Goal: Transaction & Acquisition: Book appointment/travel/reservation

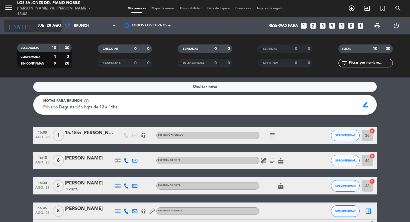
click at [42, 23] on input "jue. 28 ago." at bounding box center [60, 26] width 50 height 10
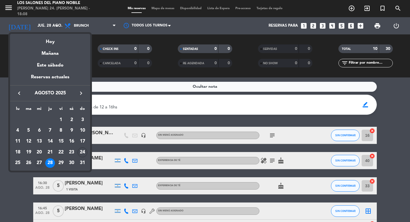
click at [40, 161] on div "27" at bounding box center [39, 163] width 10 height 10
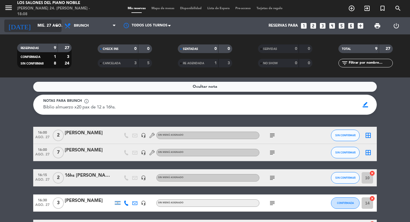
click at [42, 26] on input "mié. 27 ago." at bounding box center [60, 26] width 50 height 10
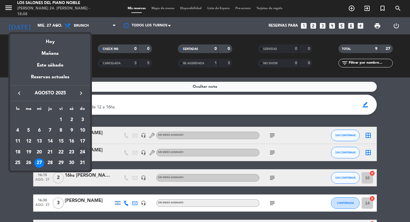
click at [30, 161] on div "26" at bounding box center [29, 163] width 10 height 10
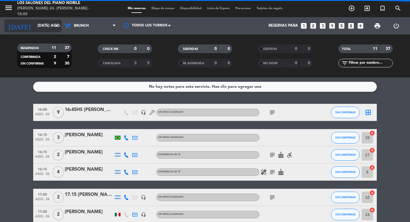
click at [43, 24] on input "[DATE] ago." at bounding box center [60, 26] width 50 height 10
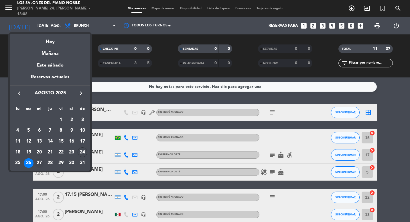
click at [44, 163] on td "27" at bounding box center [39, 162] width 11 height 11
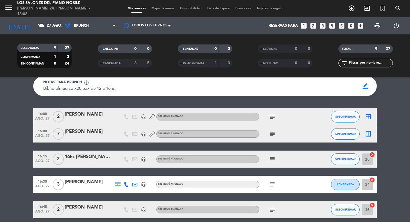
scroll to position [29, 0]
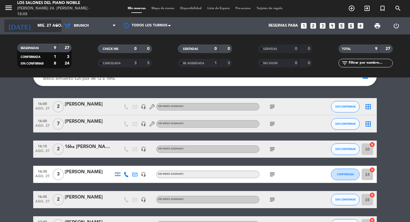
click at [35, 26] on input "mié. 27 ago." at bounding box center [60, 26] width 50 height 10
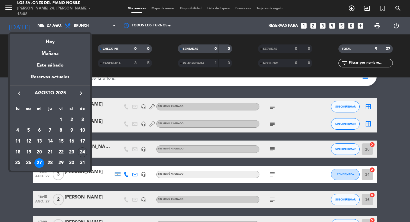
click at [18, 162] on div "25" at bounding box center [18, 163] width 10 height 10
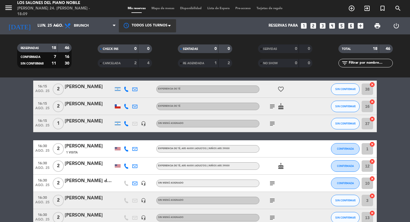
scroll to position [0, 0]
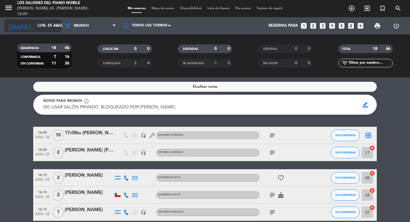
click at [50, 29] on input "lun. 25 ago." at bounding box center [60, 26] width 50 height 10
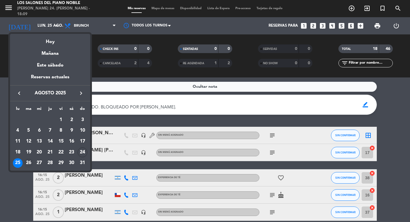
click at [29, 163] on div "26" at bounding box center [29, 163] width 10 height 10
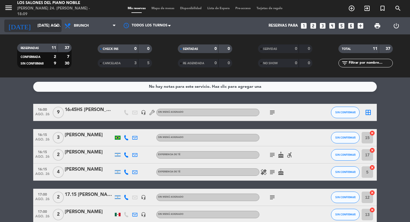
click at [52, 26] on input "[DATE] ago." at bounding box center [60, 26] width 50 height 10
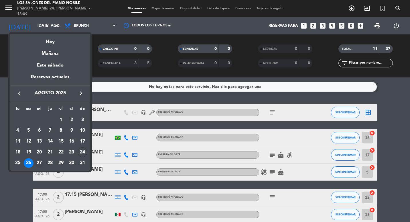
click at [39, 161] on div "27" at bounding box center [39, 163] width 10 height 10
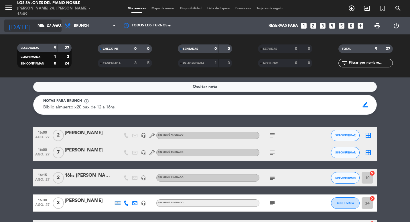
click at [41, 23] on input "mié. 27 ago." at bounding box center [60, 26] width 50 height 10
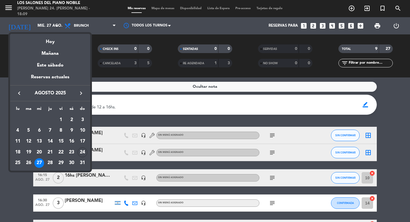
click at [29, 201] on div at bounding box center [205, 111] width 410 height 222
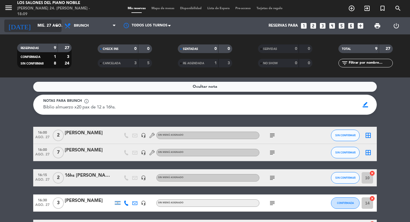
click at [48, 23] on input "mié. 27 ago." at bounding box center [60, 26] width 50 height 10
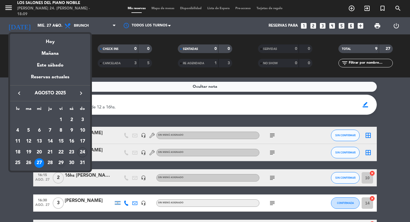
click at [59, 163] on div "29" at bounding box center [61, 163] width 10 height 10
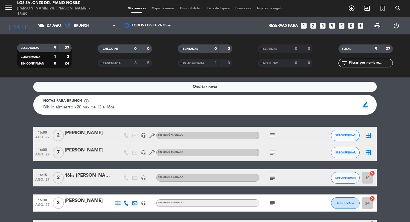
type input "vie. 29 ago."
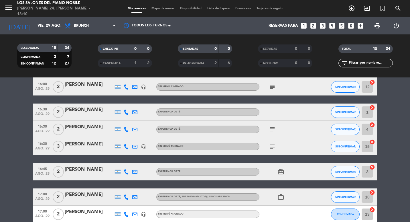
scroll to position [96, 0]
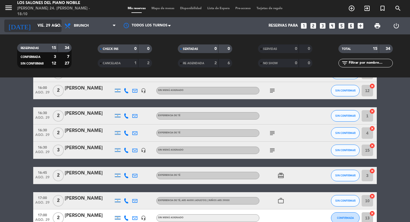
click at [52, 24] on input "vie. 29 ago." at bounding box center [60, 26] width 50 height 10
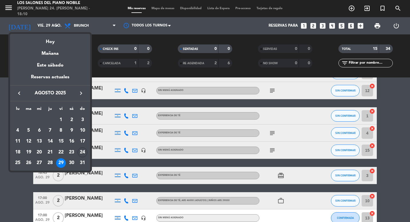
click at [33, 180] on div at bounding box center [205, 111] width 410 height 222
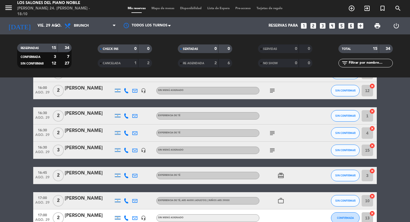
click at [311, 26] on icon "looks_two" at bounding box center [312, 25] width 7 height 7
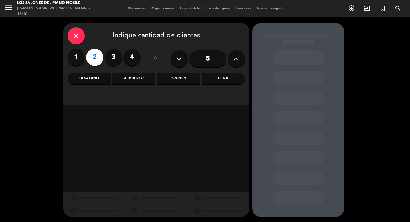
click at [192, 77] on div "Brunch" at bounding box center [178, 78] width 43 height 11
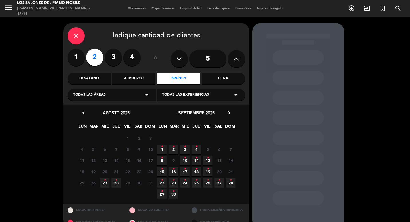
click at [76, 38] on icon "close" at bounding box center [76, 35] width 7 height 7
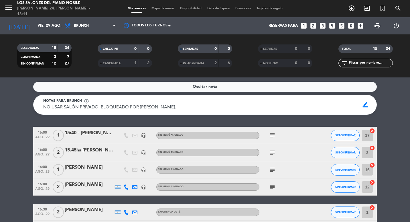
scroll to position [57, 0]
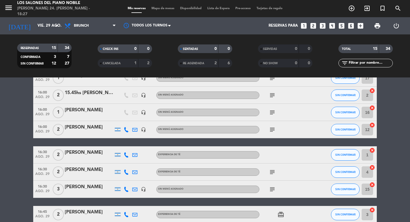
click at [13, 9] on span "menu" at bounding box center [10, 8] width 13 height 13
click at [11, 7] on icon "menu" at bounding box center [8, 7] width 9 height 9
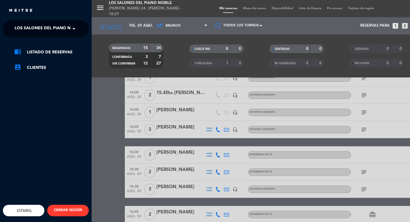
click at [41, 25] on span "Los Salones del Piano Nobile" at bounding box center [49, 29] width 68 height 12
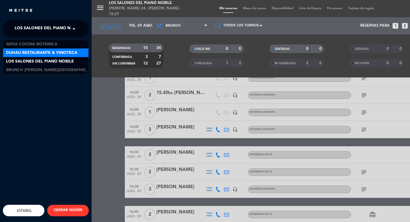
click at [40, 49] on div "Duhau Restaurante & Vinoteca" at bounding box center [45, 52] width 85 height 9
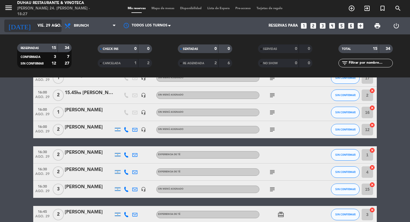
click at [42, 28] on input "vie. 29 ago." at bounding box center [60, 26] width 50 height 10
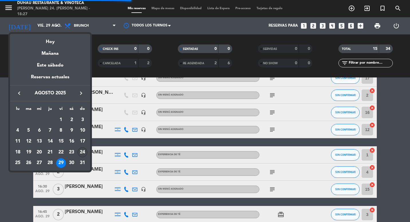
scroll to position [0, 0]
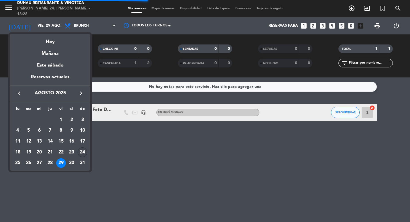
click at [82, 149] on div "24" at bounding box center [83, 152] width 10 height 10
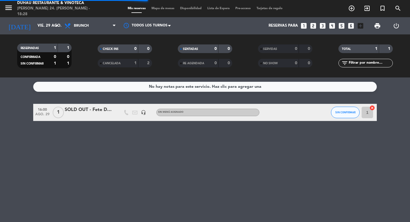
type input "dom. 24 ago."
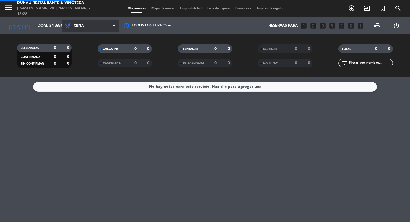
click at [86, 86] on ng-component "menu Duhau Restaurante & Vinoteca [PERSON_NAME] 24. [PERSON_NAME] - 18:28 Mis r…" at bounding box center [205, 111] width 410 height 222
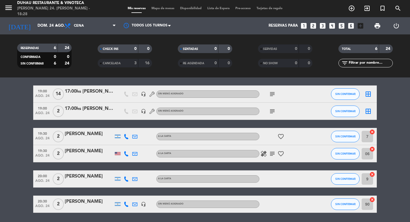
scroll to position [38, 0]
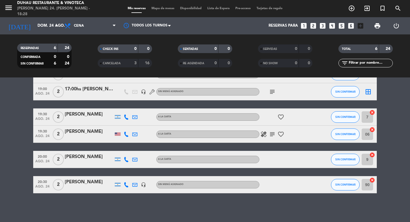
click at [333, 22] on div "Reservas para looks_one looks_two looks_3 looks_4 looks_5 looks_6 add_box" at bounding box center [272, 25] width 188 height 17
click at [334, 27] on icon "looks_4" at bounding box center [331, 25] width 7 height 7
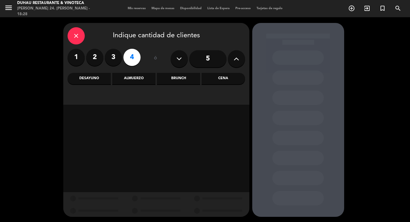
click at [215, 76] on div "Cena" at bounding box center [222, 78] width 43 height 11
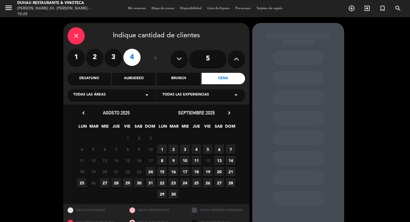
click at [149, 170] on span "24" at bounding box center [150, 171] width 9 height 9
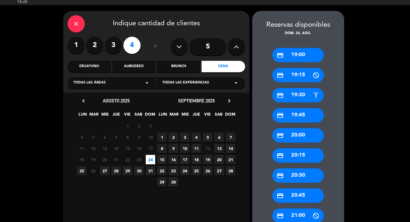
scroll to position [41, 0]
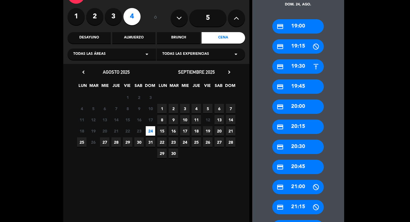
click at [289, 189] on div "credit_card 21:00" at bounding box center [298, 186] width 52 height 14
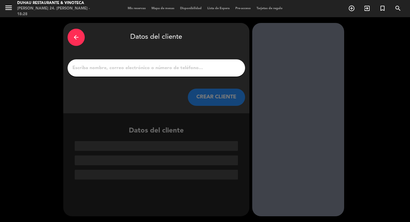
click at [147, 66] on input "1" at bounding box center [156, 68] width 169 height 8
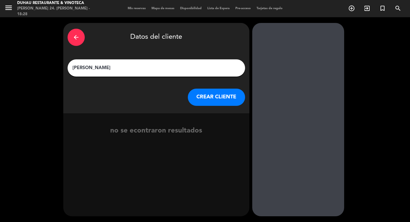
type input "[PERSON_NAME]"
click at [210, 95] on button "CREAR CLIENTE" at bounding box center [216, 96] width 57 height 17
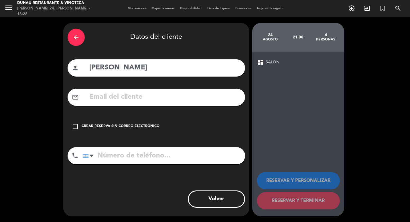
click at [134, 94] on input "text" at bounding box center [165, 97] width 152 height 12
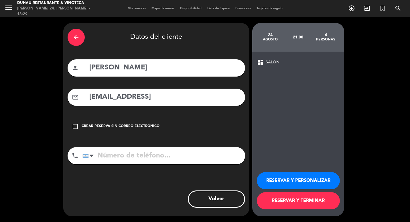
type input "[EMAIL_ADDRESS]"
click at [140, 155] on input "tel" at bounding box center [163, 155] width 163 height 17
type input "1149352697"
click at [266, 175] on button "RESERVAR Y PERSONALIZAR" at bounding box center [298, 180] width 83 height 17
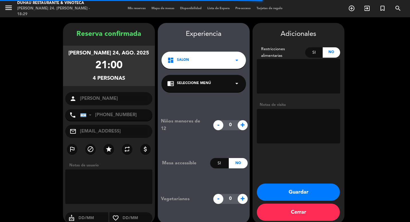
scroll to position [7, 0]
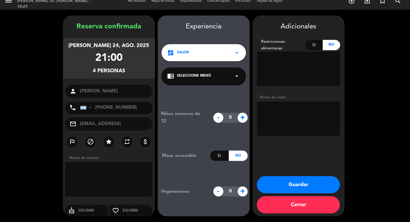
drag, startPoint x: 138, startPoint y: 125, endPoint x: 49, endPoint y: 124, distance: 89.3
click at [49, 124] on booking-confirmed "Reserva confirmada [PERSON_NAME] 24, ago. 2025 21:00 4 personas person [PERSON_…" at bounding box center [205, 115] width 398 height 200
click at [289, 57] on textarea at bounding box center [298, 69] width 83 height 34
click at [281, 112] on textarea at bounding box center [298, 118] width 83 height 34
paste textarea "589835028N"
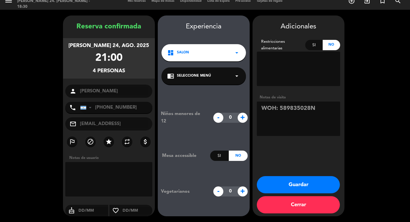
type textarea "WOH: 589835028N"
click at [298, 182] on button "Guardar" at bounding box center [298, 184] width 83 height 17
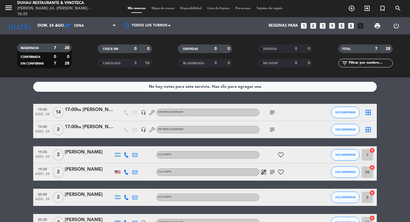
click at [37, 32] on div "[DATE] dom. 24 ago. arrow_drop_down" at bounding box center [32, 25] width 57 height 17
click at [10, 10] on icon "menu" at bounding box center [8, 7] width 9 height 9
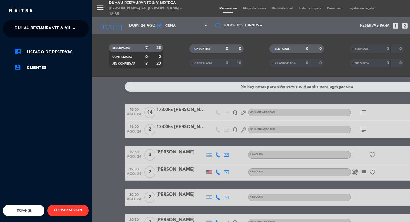
click at [25, 27] on span "Duhau Restaurante & Vinoteca" at bounding box center [50, 29] width 71 height 12
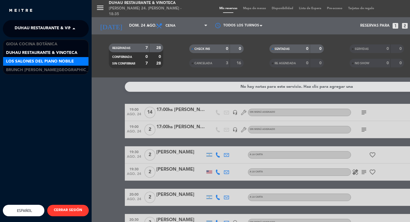
drag, startPoint x: 28, startPoint y: 60, endPoint x: 29, endPoint y: 63, distance: 3.0
click at [29, 63] on span "Los Salones del Piano Nobile" at bounding box center [40, 61] width 68 height 7
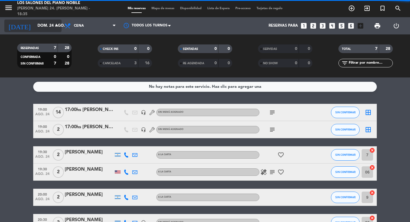
click at [35, 25] on input "dom. 24 ago." at bounding box center [60, 26] width 50 height 10
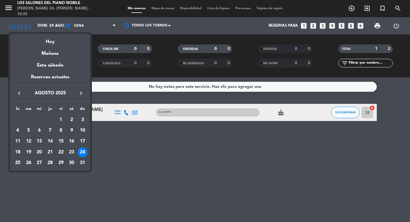
click at [60, 162] on div "29" at bounding box center [61, 163] width 10 height 10
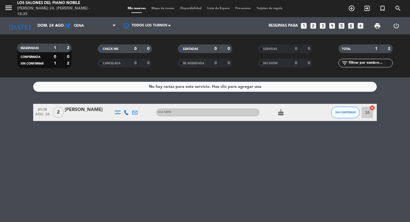
type input "vie. 29 ago."
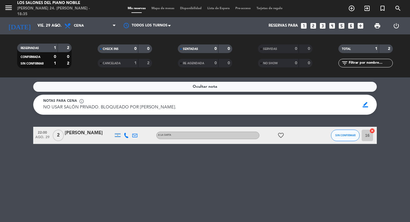
click at [77, 33] on div "Todos los servicios Desayuno Brunch Almuerzo Cena Cena Todos los servicios Desa…" at bounding box center [90, 25] width 57 height 17
click at [78, 26] on span "Cena" at bounding box center [79, 26] width 10 height 4
click at [82, 64] on div "menu Los Salones del Piano [PERSON_NAME] 24. [PERSON_NAME] - 18:35 Mis reservas…" at bounding box center [205, 38] width 410 height 77
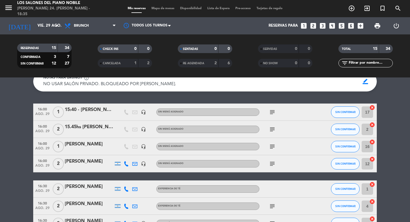
scroll to position [143, 0]
